Goal: Information Seeking & Learning: Learn about a topic

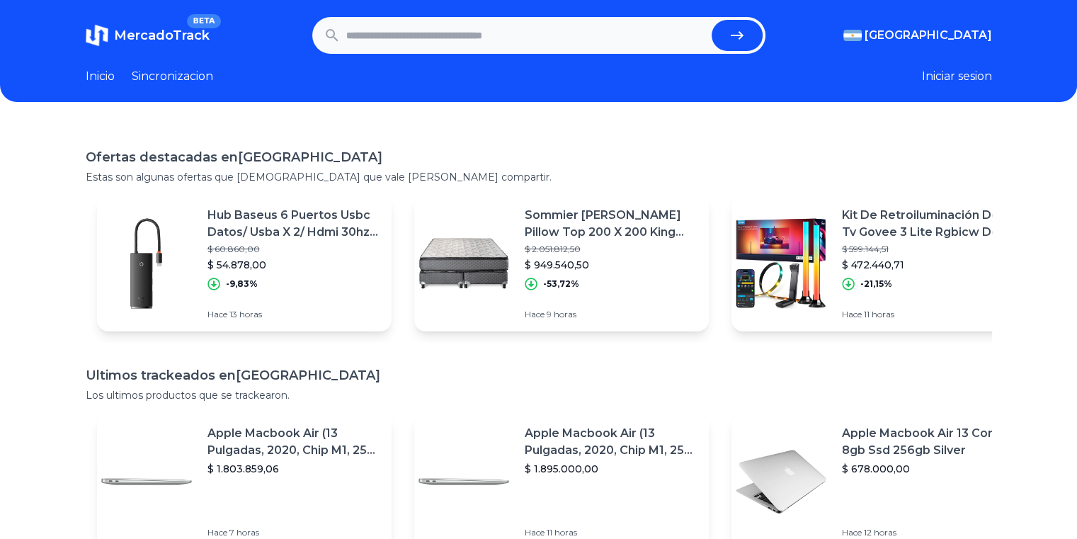
click at [501, 38] on input "text" at bounding box center [526, 35] width 360 height 31
click at [528, 35] on input "text" at bounding box center [526, 35] width 360 height 31
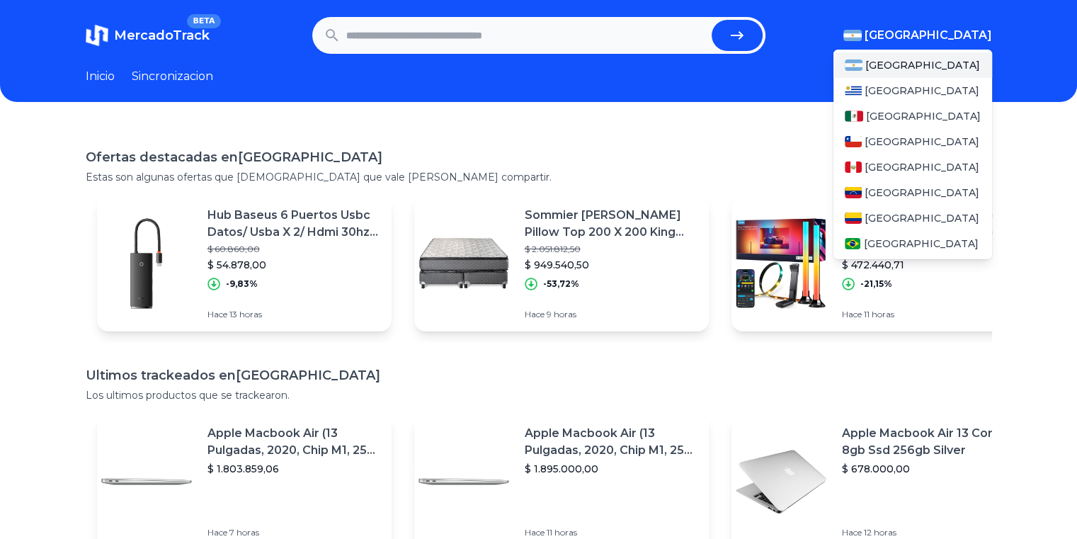
click at [965, 36] on span "[GEOGRAPHIC_DATA]" at bounding box center [928, 35] width 127 height 17
click at [912, 118] on div "[GEOGRAPHIC_DATA]" at bounding box center [913, 115] width 159 height 25
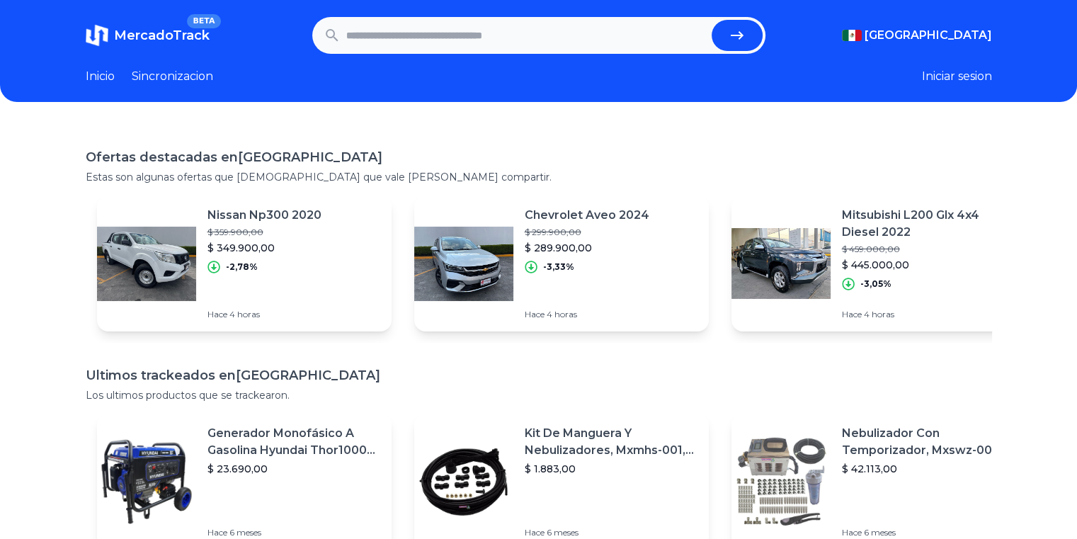
click at [491, 35] on input "text" at bounding box center [526, 35] width 360 height 31
type input "*"
type input "********"
click at [712, 20] on button "submit" at bounding box center [737, 35] width 51 height 31
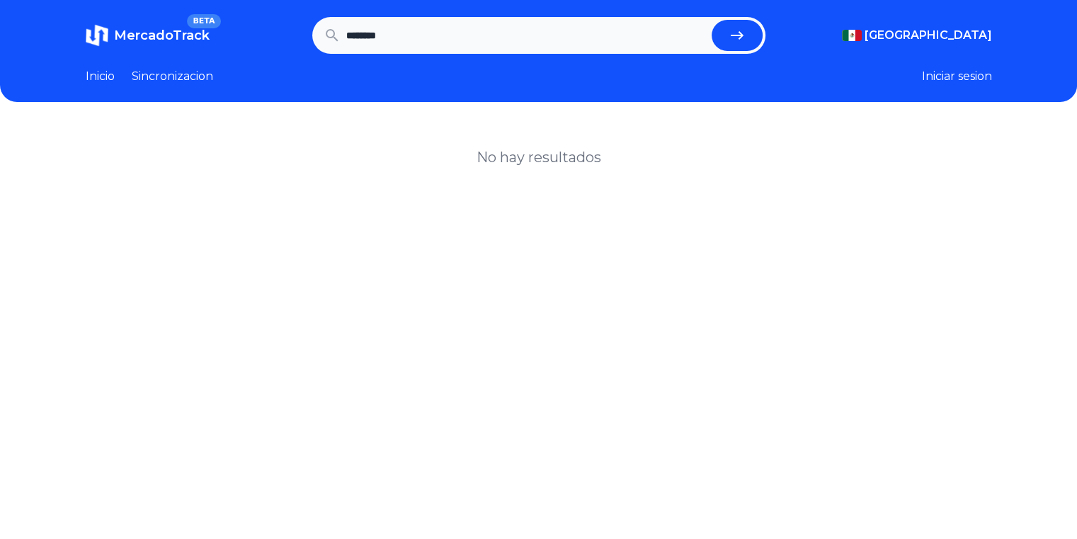
drag, startPoint x: 422, startPoint y: 40, endPoint x: 268, endPoint y: 63, distance: 156.2
click at [268, 63] on header "MercadoTrack BETA Mexico Argentina Uruguay Mexico Chile Peru Venezuela Colombia…" at bounding box center [538, 51] width 1077 height 102
type input "**********"
click at [712, 20] on button "submit" at bounding box center [737, 35] width 51 height 31
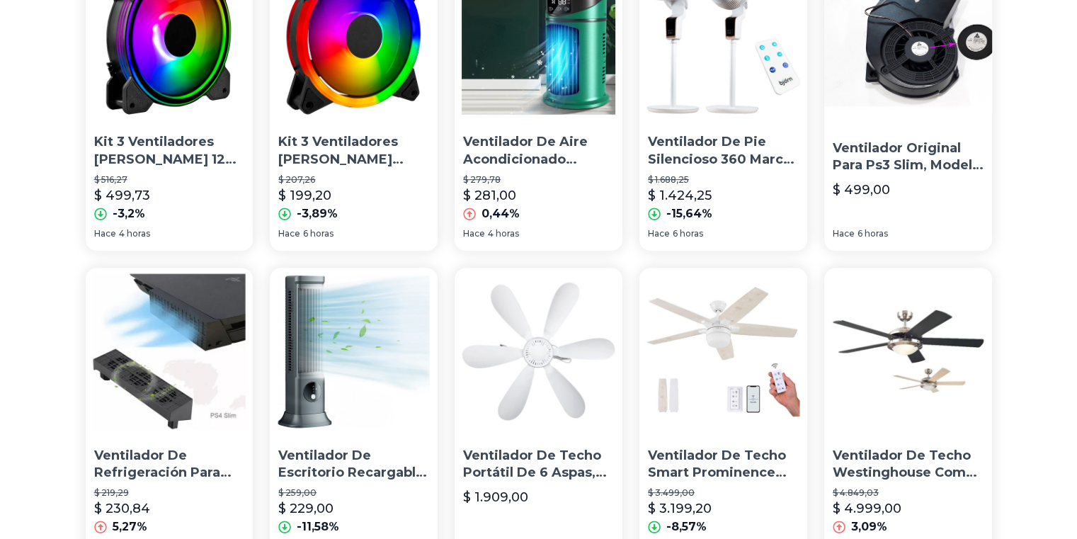
scroll to position [921, 0]
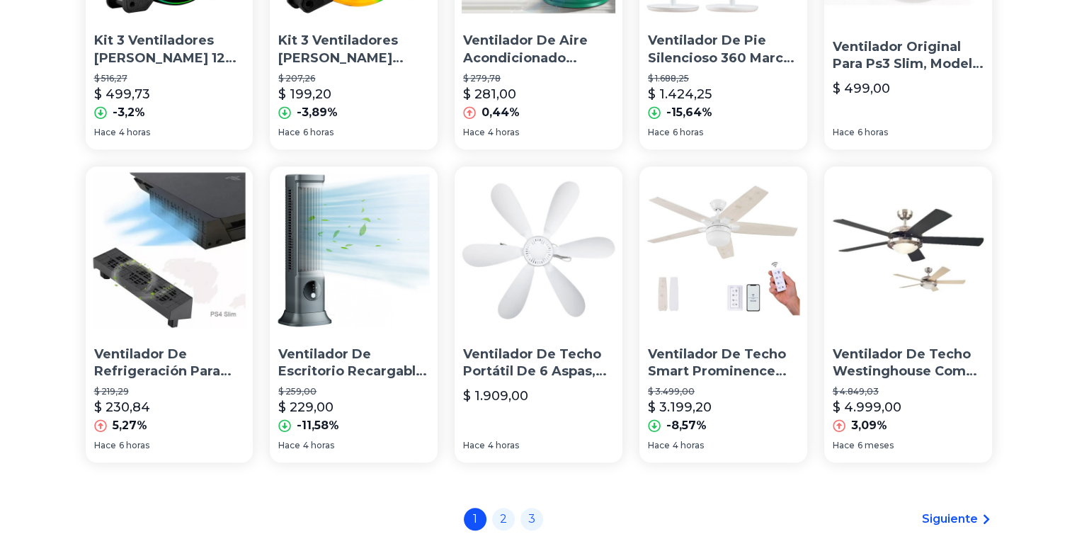
click at [339, 358] on p "Ventilador De Escritorio Recargable Mini Ventilador Portátil" at bounding box center [353, 363] width 151 height 35
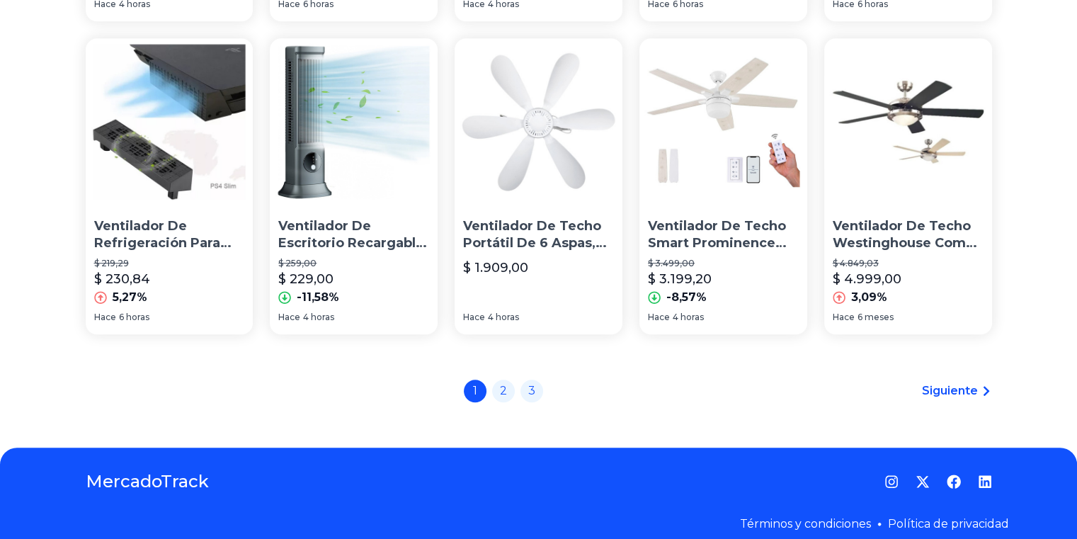
scroll to position [1062, 0]
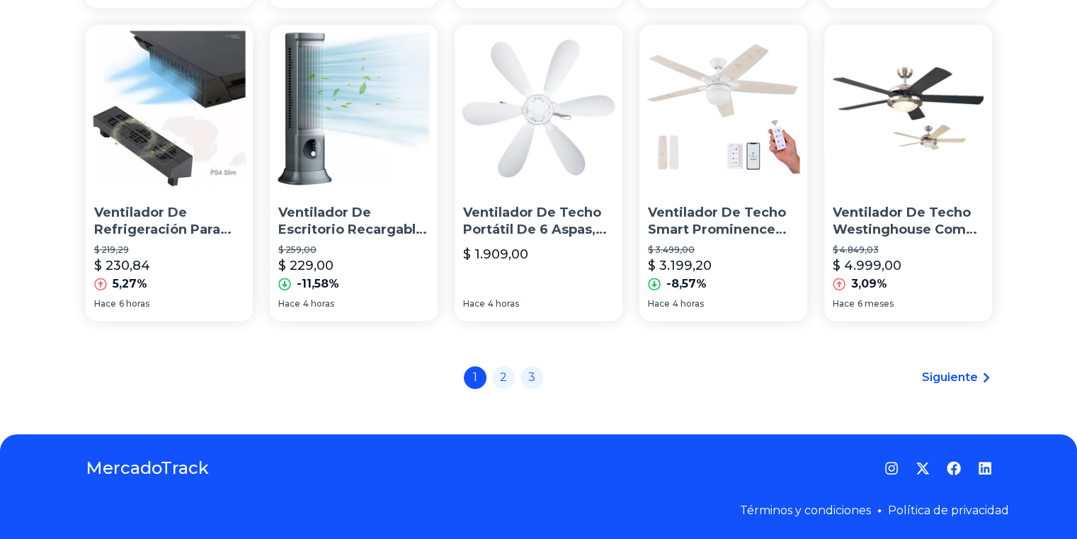
click at [943, 377] on span "Siguiente" at bounding box center [950, 377] width 56 height 17
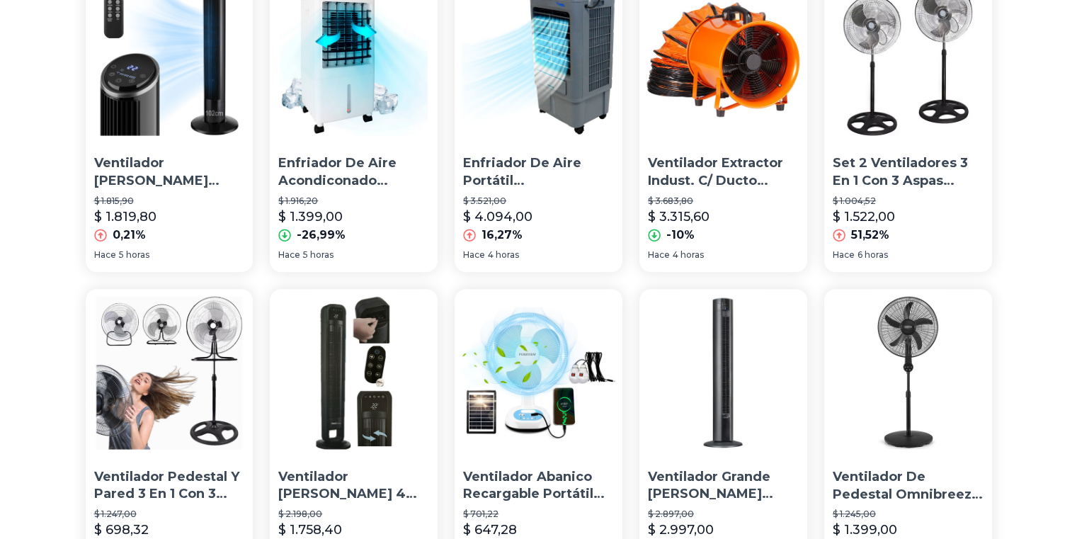
scroll to position [1062, 0]
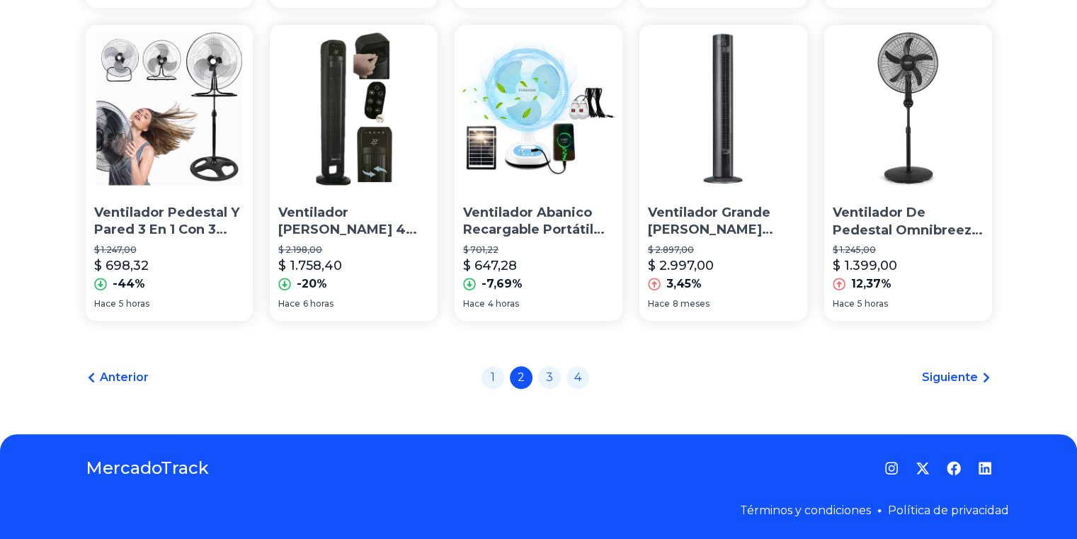
click at [967, 374] on span "Siguiente" at bounding box center [950, 377] width 56 height 17
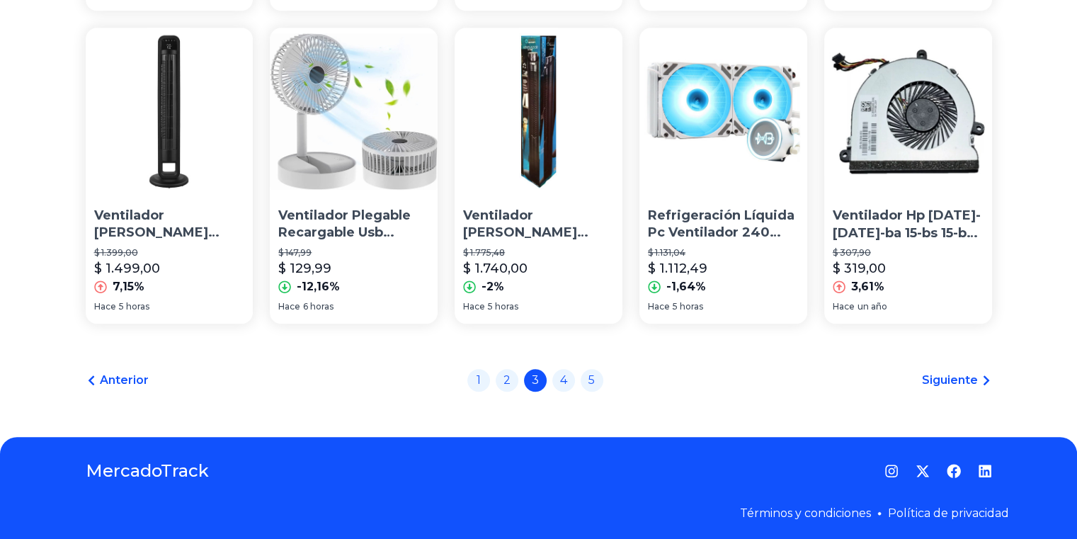
scroll to position [1062, 0]
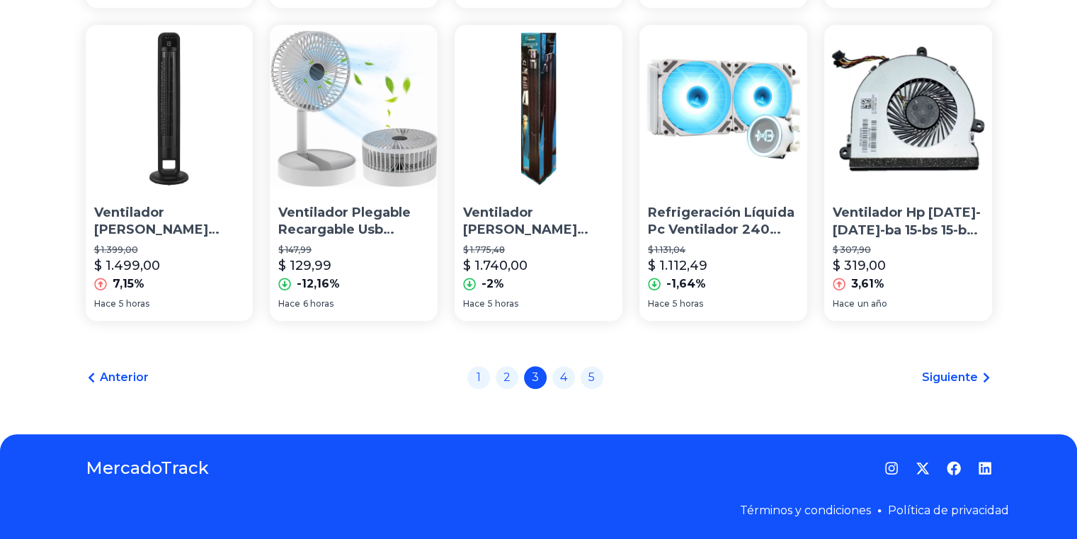
click at [955, 378] on span "Siguiente" at bounding box center [950, 377] width 56 height 17
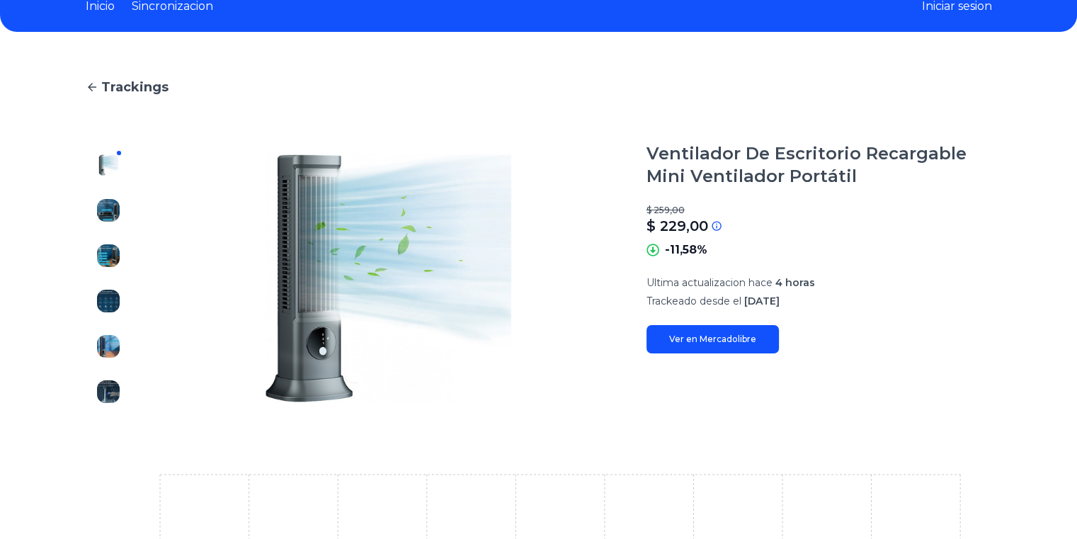
scroll to position [71, 0]
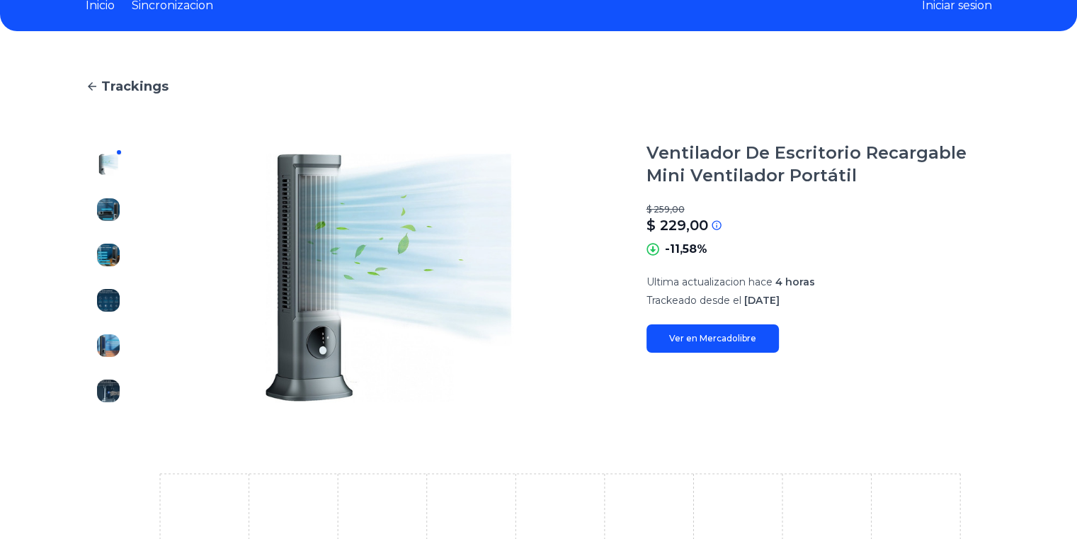
click at [107, 217] on img at bounding box center [108, 209] width 23 height 23
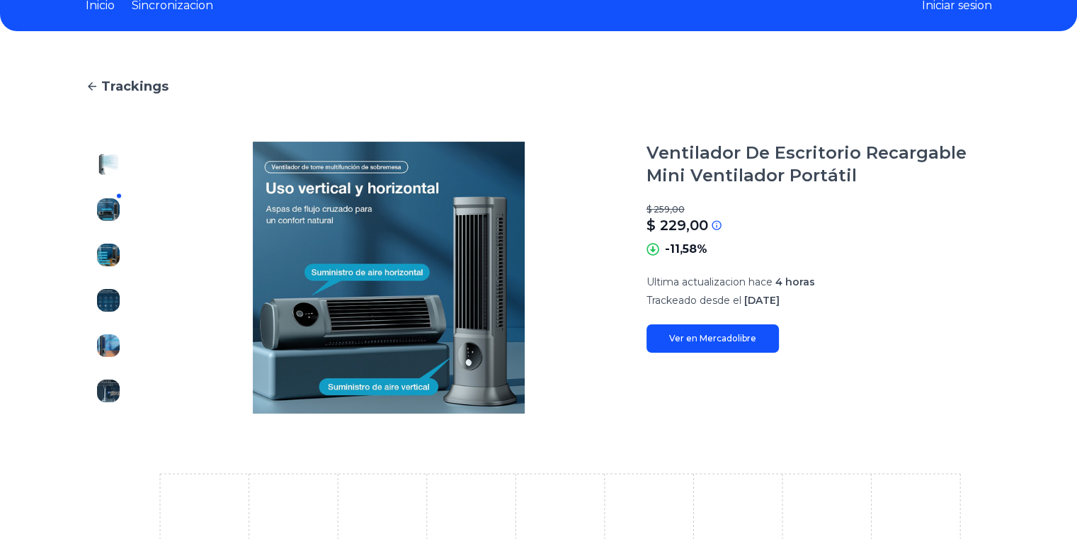
click at [110, 257] on img at bounding box center [108, 255] width 23 height 23
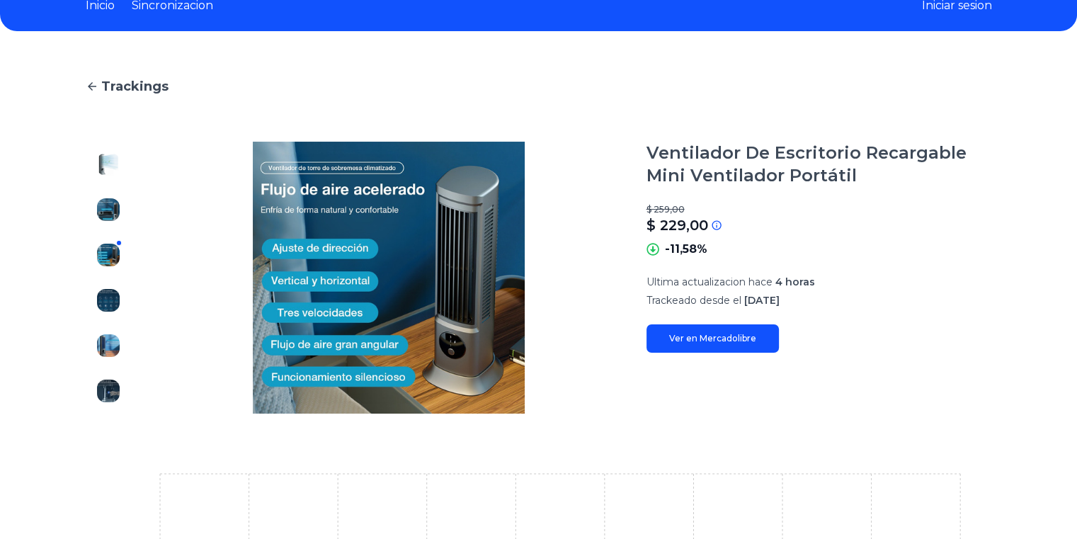
click at [110, 294] on img at bounding box center [108, 300] width 23 height 23
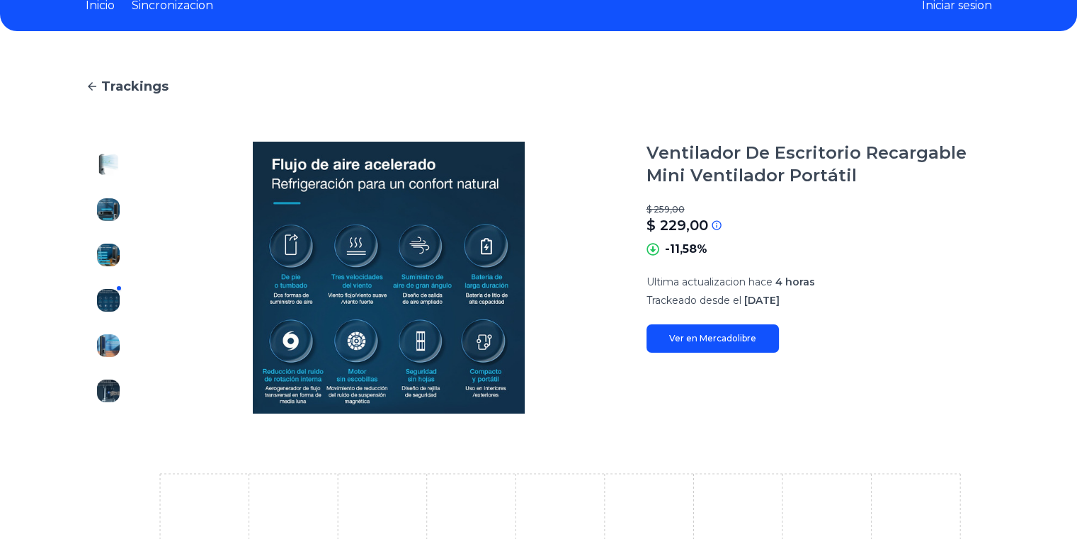
click at [111, 214] on img at bounding box center [108, 209] width 23 height 23
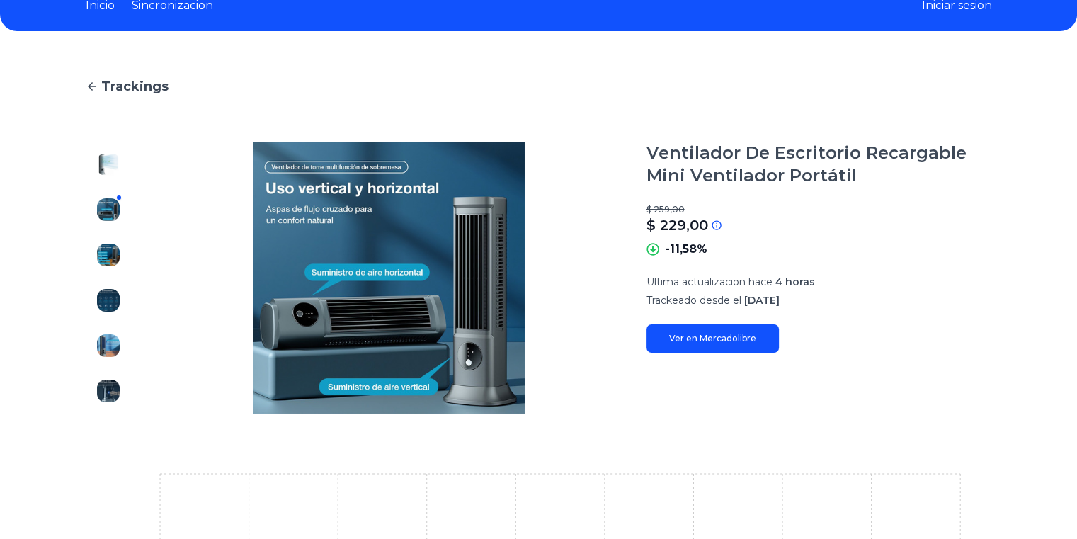
click at [727, 338] on link "Ver en Mercadolibre" at bounding box center [713, 338] width 132 height 28
